Goal: Task Accomplishment & Management: Complete application form

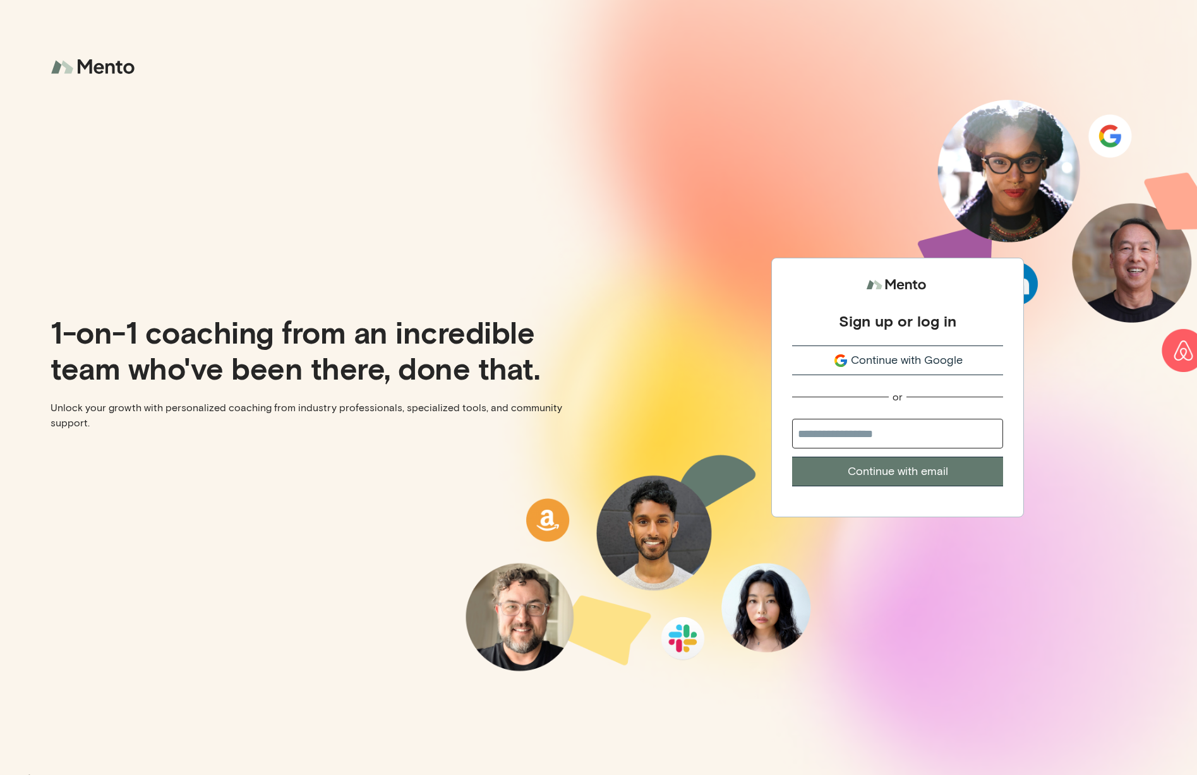
click at [902, 436] on input "email" at bounding box center [897, 434] width 211 height 30
click at [714, 421] on div "Sign up or log in Continue with Google or Continue with email" at bounding box center [898, 387] width 599 height 775
click at [823, 438] on input "email" at bounding box center [897, 434] width 211 height 30
type input "**********"
click at [792, 457] on button "Continue with email" at bounding box center [897, 472] width 211 height 30
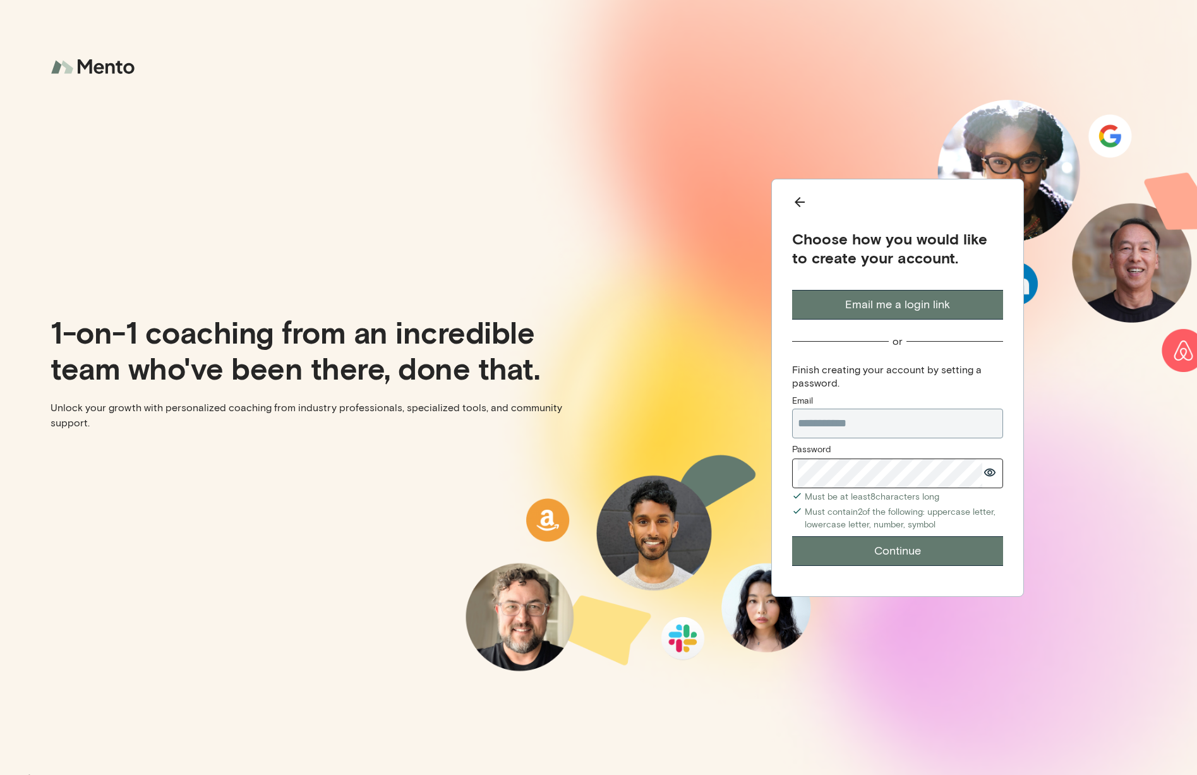
click at [900, 563] on button "Continue" at bounding box center [897, 551] width 211 height 30
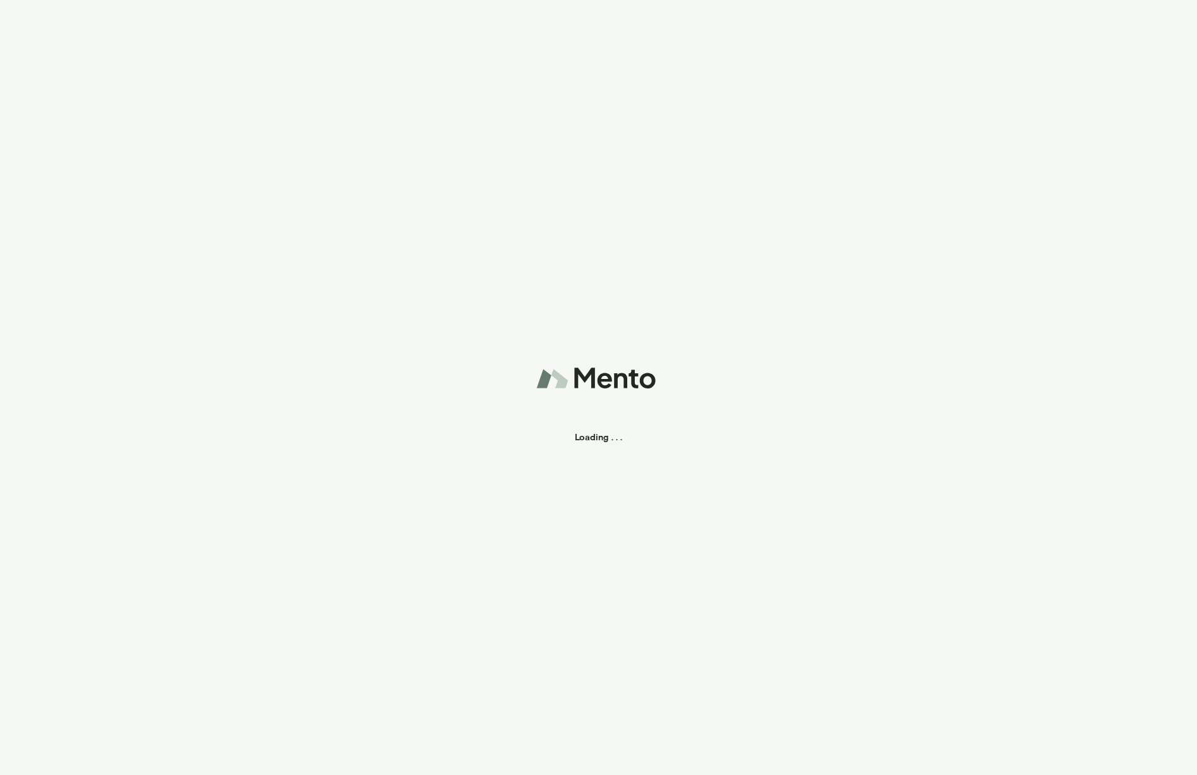
click at [0, 775] on nordpass-portal at bounding box center [0, 775] width 0 height 0
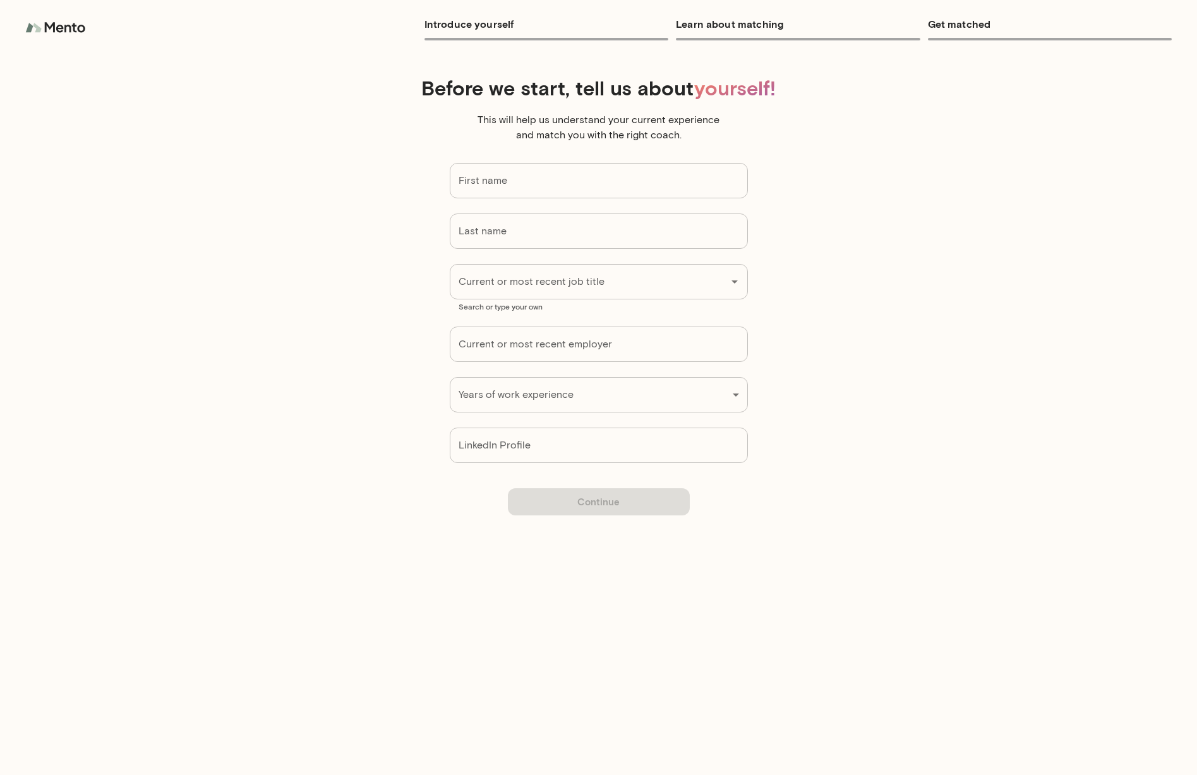
click at [1089, 107] on div "Before we start, tell us about yourself! This will help us understand your curr…" at bounding box center [598, 265] width 1197 height 418
